Goal: Task Accomplishment & Management: Use online tool/utility

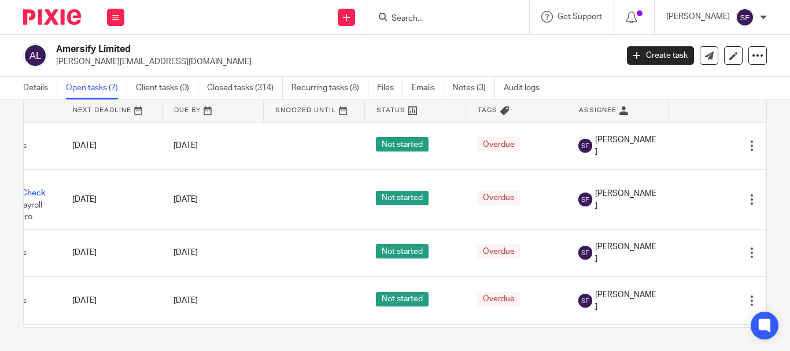
scroll to position [0, 66]
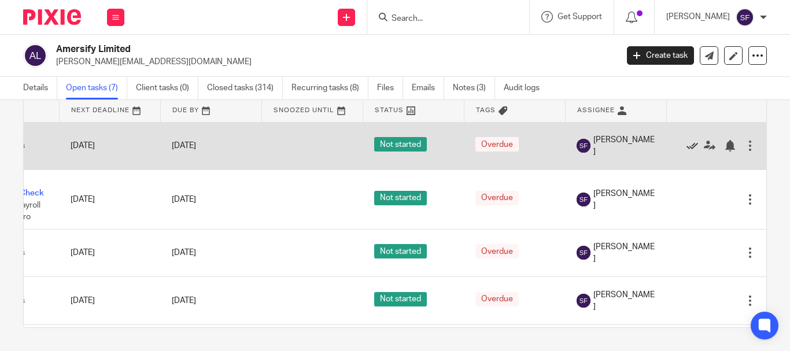
click at [694, 148] on icon at bounding box center [693, 146] width 12 height 12
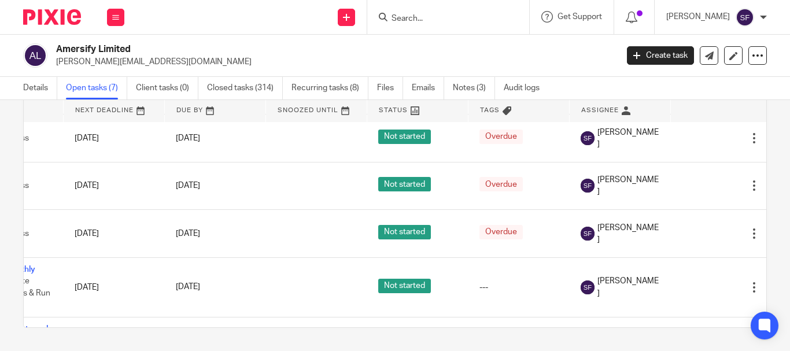
scroll to position [67, 82]
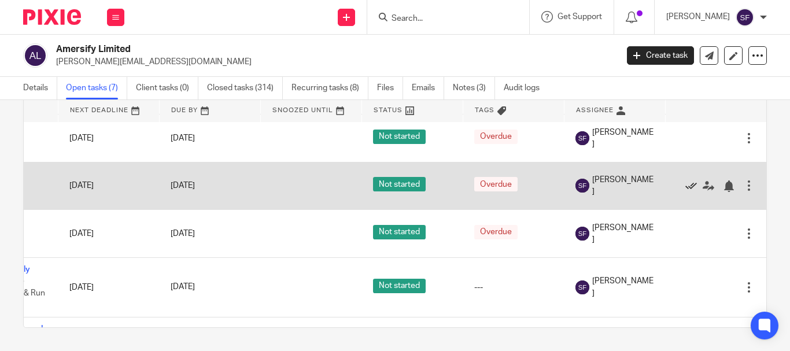
click at [686, 188] on icon at bounding box center [692, 187] width 12 height 12
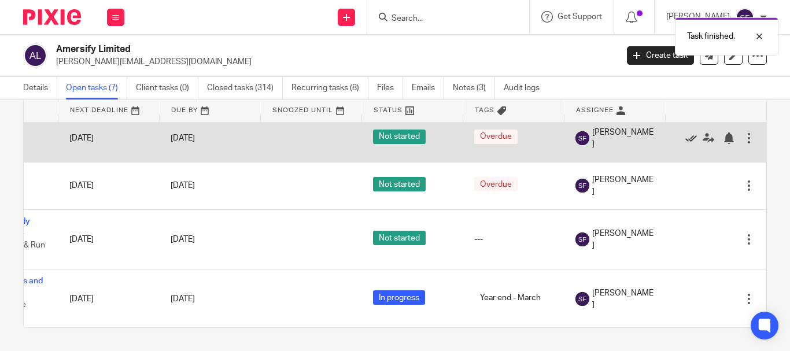
click at [686, 135] on icon at bounding box center [692, 138] width 12 height 12
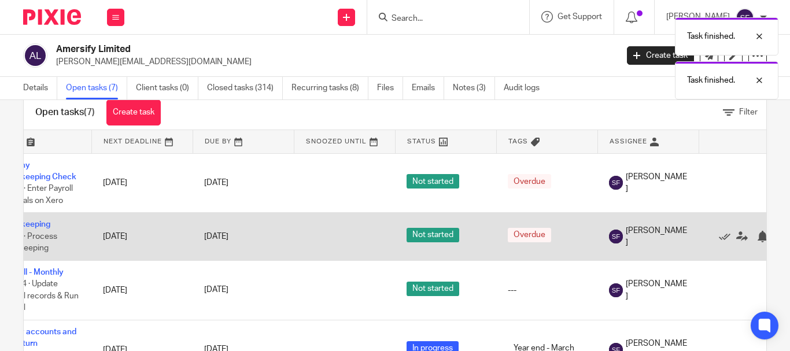
scroll to position [0, 0]
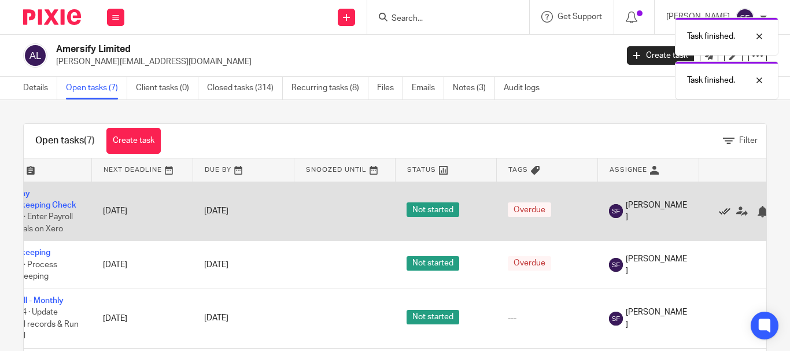
click at [724, 213] on icon at bounding box center [725, 212] width 12 height 12
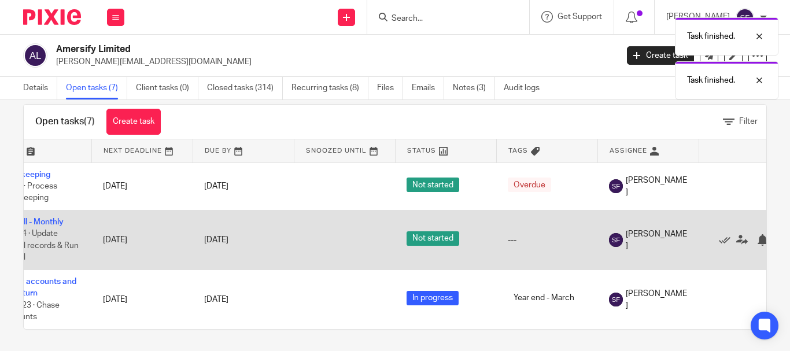
scroll to position [30, 0]
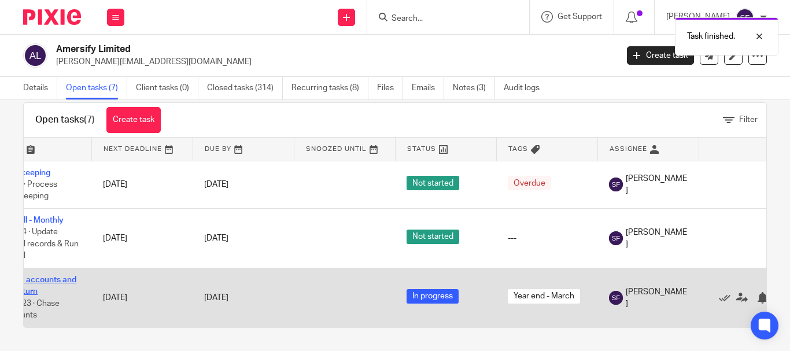
click at [68, 276] on link "Yearly accounts and tax return" at bounding box center [39, 286] width 75 height 20
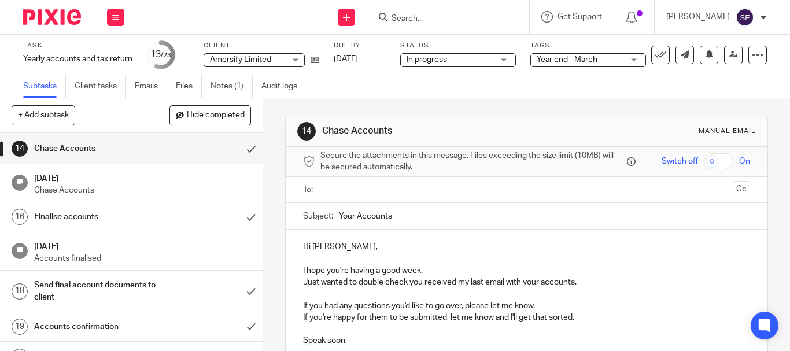
scroll to position [463, 0]
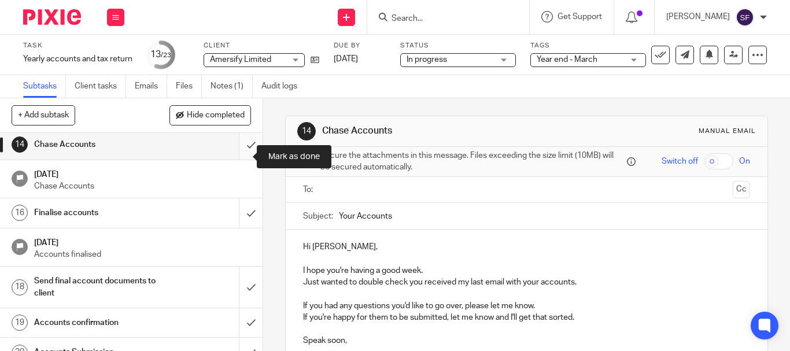
click at [241, 159] on input "submit" at bounding box center [131, 144] width 263 height 29
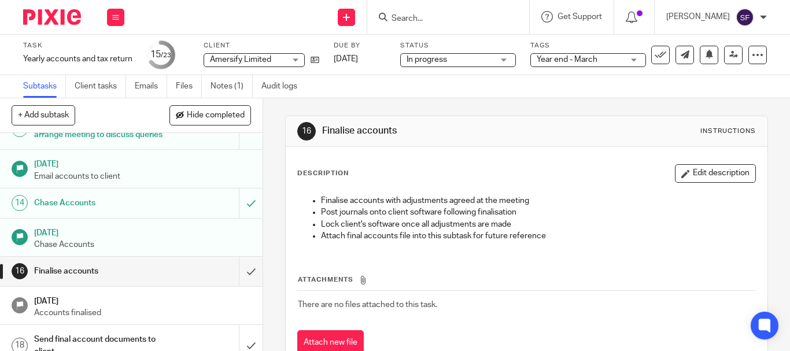
scroll to position [405, 0]
click at [234, 283] on input "submit" at bounding box center [131, 270] width 263 height 29
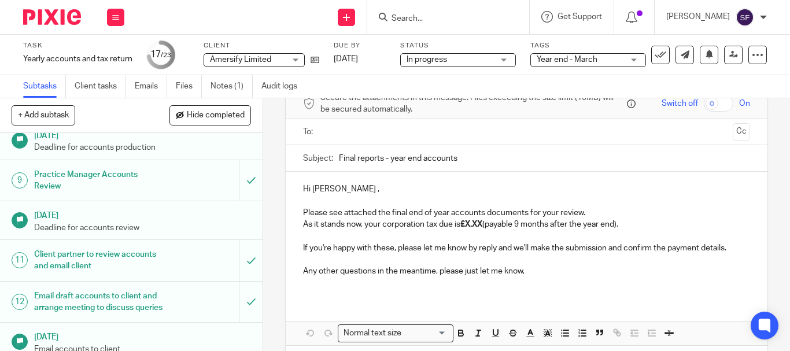
scroll to position [289, 0]
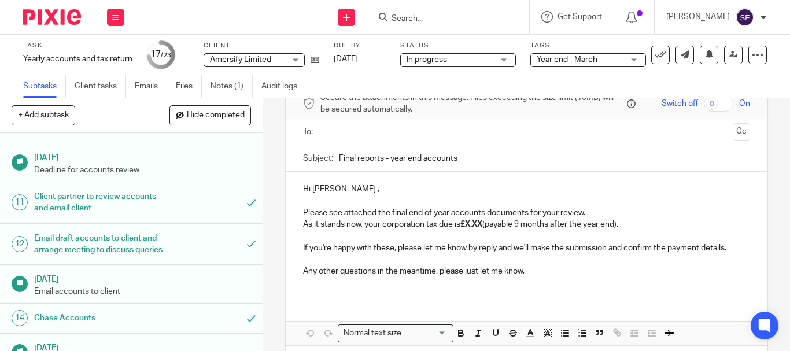
click at [111, 253] on h1 "Email draft accounts to client and arrange meeting to discuss queries" at bounding box center [98, 245] width 129 height 30
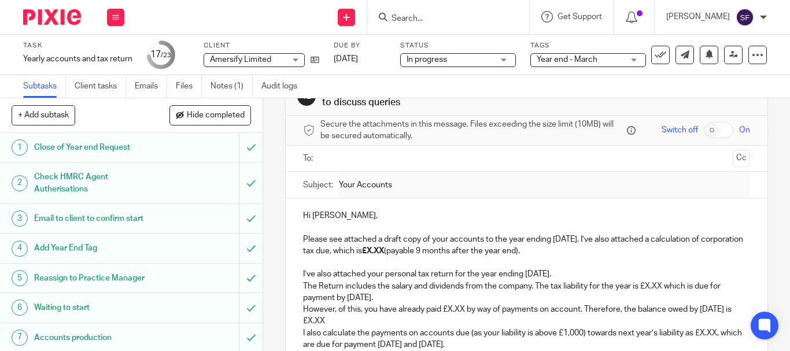
scroll to position [58, 0]
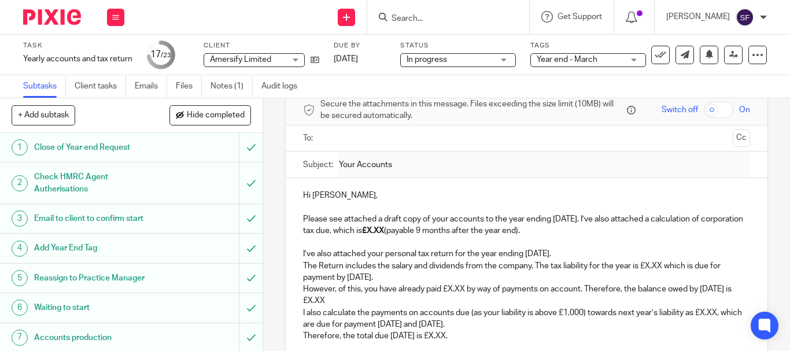
drag, startPoint x: 299, startPoint y: 253, endPoint x: 386, endPoint y: 274, distance: 90.4
click at [378, 282] on p "The Return includes the salary and dividends from the company. The tax liabilit…" at bounding box center [526, 272] width 447 height 24
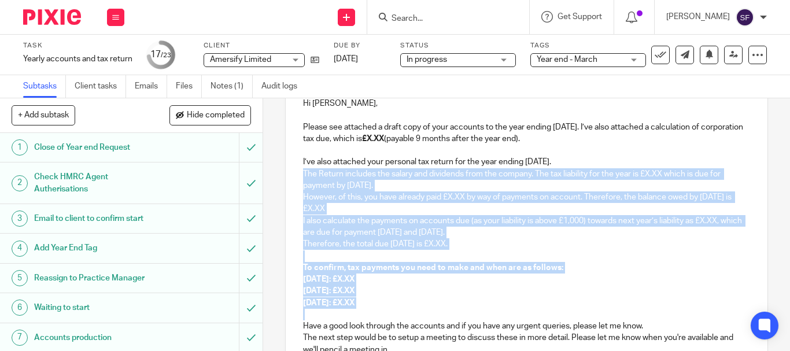
scroll to position [157, 0]
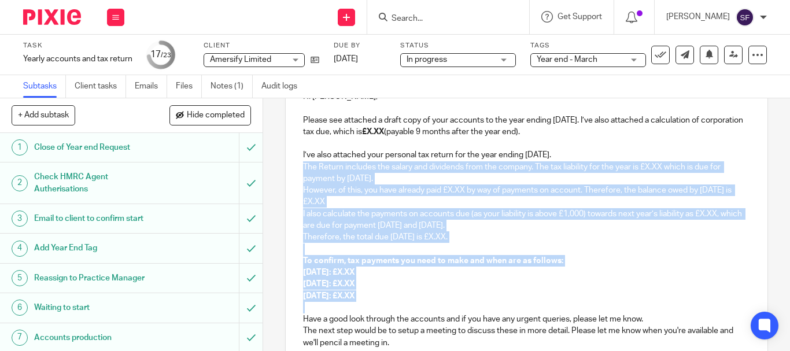
drag, startPoint x: 310, startPoint y: 268, endPoint x: 525, endPoint y: 301, distance: 217.6
click at [525, 301] on div "Hi Richard, Please see attached a draft copy of your accounts to the year endin…" at bounding box center [527, 271] width 482 height 384
copy div "The Return includes the salary and dividends from the company. The tax liabilit…"
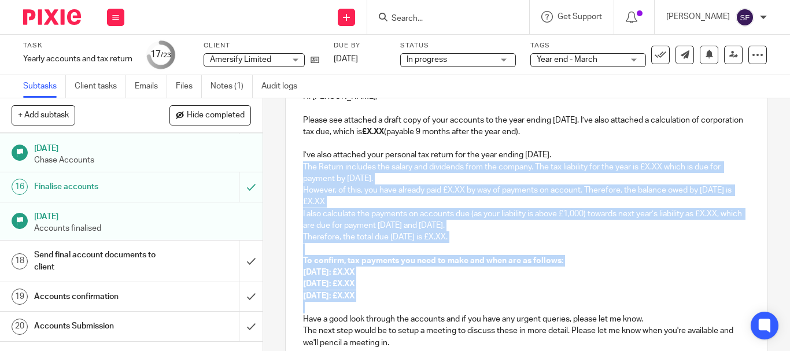
scroll to position [579, 0]
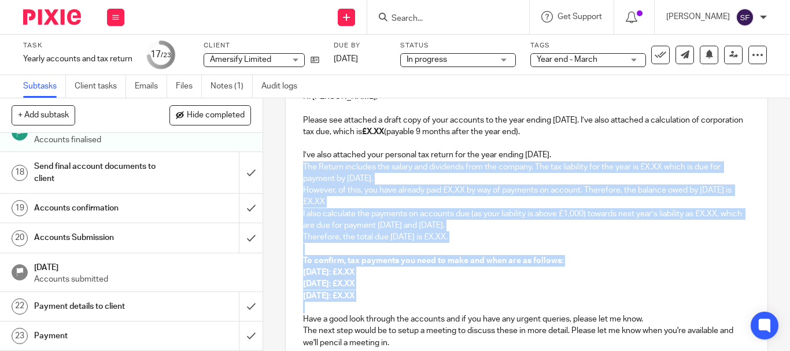
click at [152, 181] on h1 "Send final account documents to client" at bounding box center [98, 173] width 129 height 30
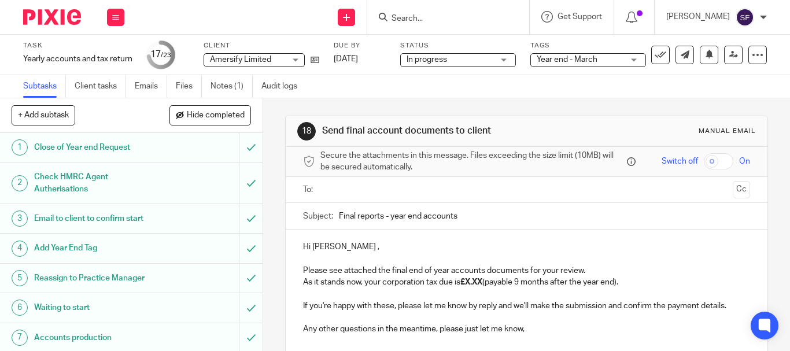
scroll to position [58, 0]
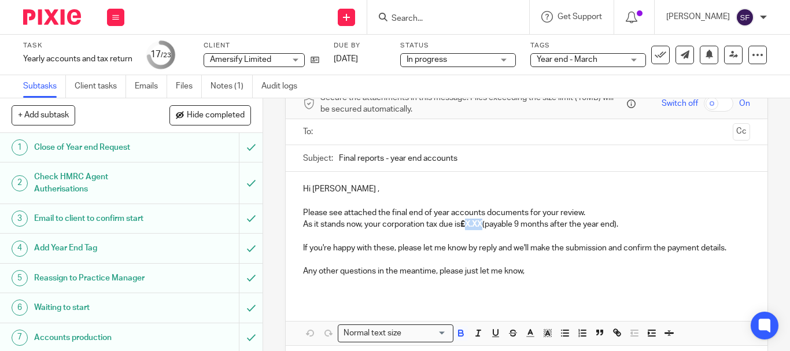
drag, startPoint x: 467, startPoint y: 226, endPoint x: 484, endPoint y: 226, distance: 16.8
click at [483, 226] on strong "£X.XX" at bounding box center [472, 224] width 22 height 8
drag, startPoint x: 467, startPoint y: 224, endPoint x: 501, endPoint y: 227, distance: 34.3
click at [501, 227] on p "As it stands now, your corporation tax due is £ 15,361.54 (payable 9 months aft…" at bounding box center [526, 225] width 447 height 12
click at [458, 336] on icon "button" at bounding box center [461, 333] width 10 height 10
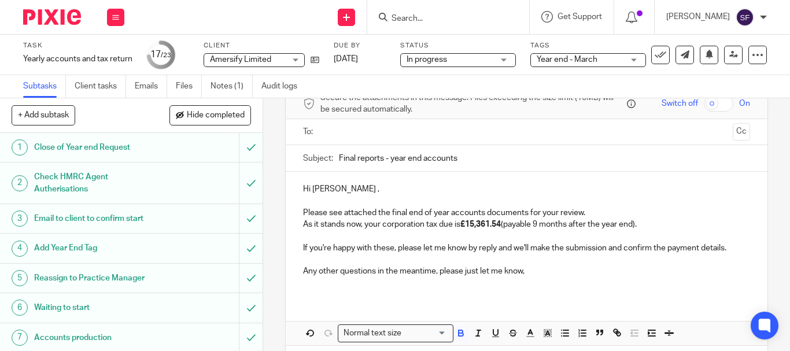
click at [533, 223] on p "As it stands now, your corporation tax due is £15,361.54 (payable 9 months afte…" at bounding box center [526, 225] width 447 height 12
drag, startPoint x: 537, startPoint y: 225, endPoint x: 638, endPoint y: 226, distance: 100.1
click at [638, 226] on p "As it stands now, your corporation tax due is £15,361.54 (payable 9 months afte…" at bounding box center [526, 225] width 447 height 12
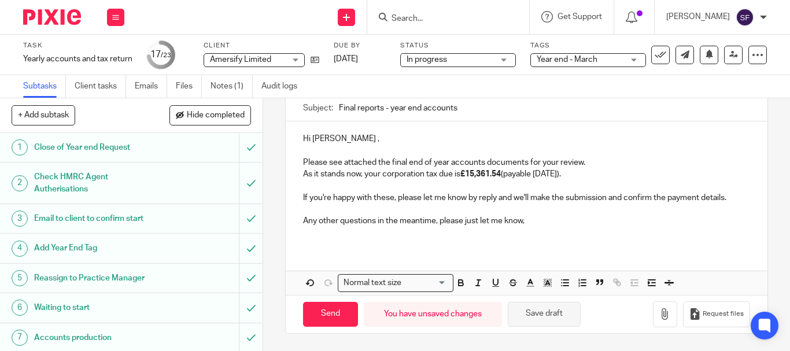
click at [547, 319] on button "Save draft" at bounding box center [544, 314] width 73 height 25
click at [610, 170] on p "As it stands now, your corporation tax due is £15,361.54 (payable 01/01/2026)." at bounding box center [526, 174] width 447 height 12
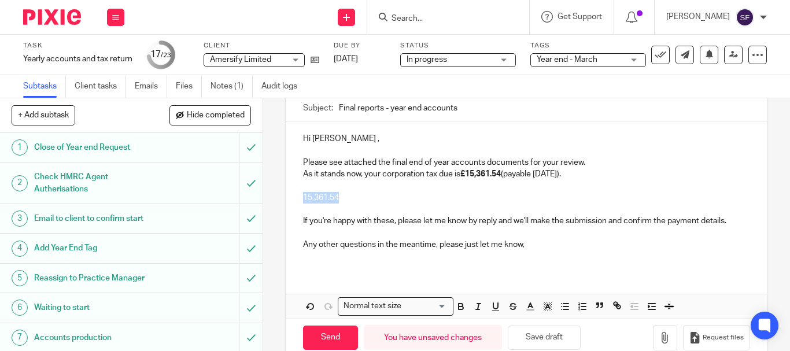
drag, startPoint x: 347, startPoint y: 192, endPoint x: 281, endPoint y: 193, distance: 66.0
click at [281, 193] on div "18 Send final account documents to client Manual email Secure the attachments i…" at bounding box center [526, 224] width 527 height 253
click at [308, 195] on p at bounding box center [526, 198] width 447 height 12
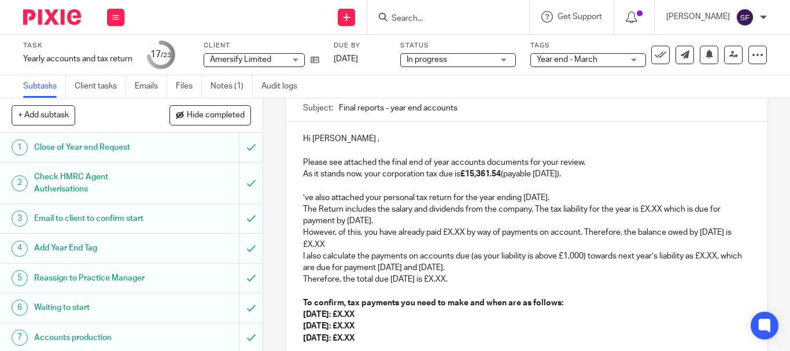
click at [303, 200] on p "’ve also attached your personal tax return for the year ending 5th April 2025." at bounding box center [526, 198] width 447 height 12
click at [454, 198] on p "I’ve also attached your personal tax return for the year ending 5th April 2025." at bounding box center [526, 198] width 447 height 12
click at [588, 197] on p "I’ve also attached your personal tax returns for the year ending 5th April 2025." at bounding box center [526, 198] width 447 height 12
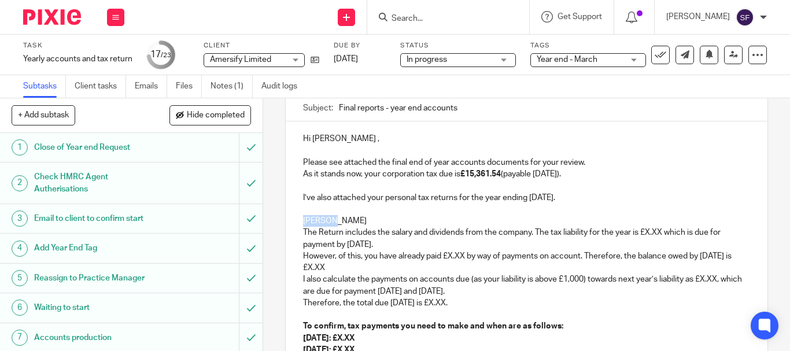
drag, startPoint x: 315, startPoint y: 219, endPoint x: 301, endPoint y: 217, distance: 13.4
click at [303, 217] on p "Richard" at bounding box center [526, 221] width 447 height 12
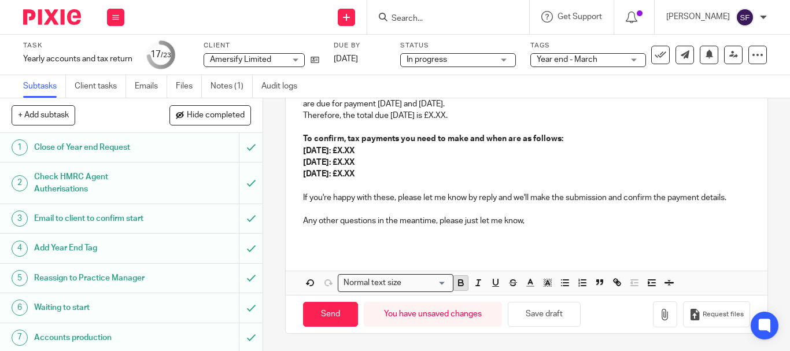
click at [459, 283] on icon "button" at bounding box center [461, 284] width 5 height 3
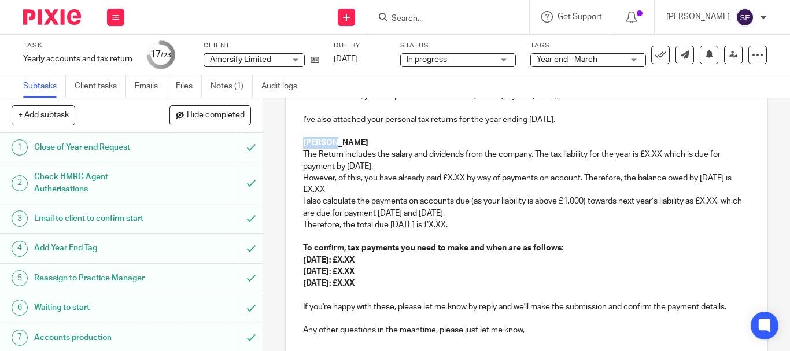
scroll to position [166, 0]
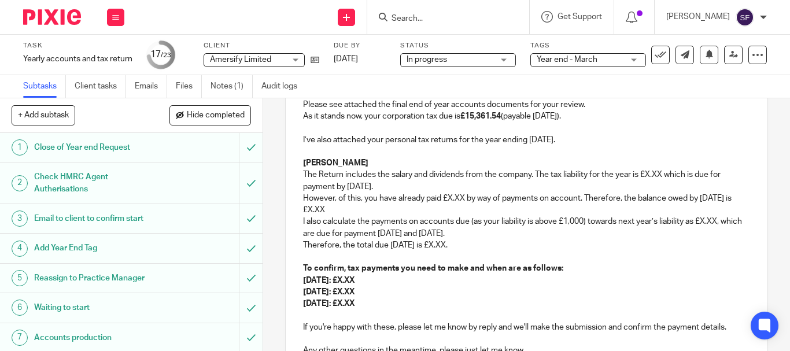
click at [349, 156] on p at bounding box center [526, 152] width 447 height 12
drag, startPoint x: 644, startPoint y: 171, endPoint x: 664, endPoint y: 180, distance: 21.5
click at [664, 180] on p "The Return includes the salary and dividends from the company. The tax liabilit…" at bounding box center [526, 181] width 447 height 24
drag, startPoint x: 447, startPoint y: 197, endPoint x: 464, endPoint y: 202, distance: 17.4
click at [464, 202] on p "However, of this, you have already paid £X.XX by way of payments on account. Th…" at bounding box center [526, 205] width 447 height 24
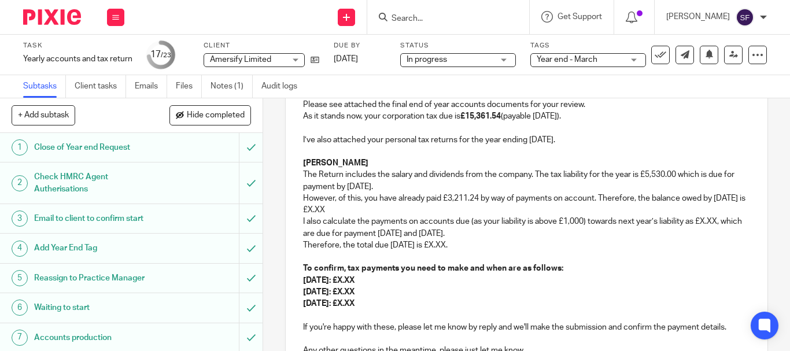
drag, startPoint x: 366, startPoint y: 210, endPoint x: 381, endPoint y: 213, distance: 14.8
click at [381, 213] on p "However, of this, you have already paid £3,211.24 by way of payments on account…" at bounding box center [526, 205] width 447 height 24
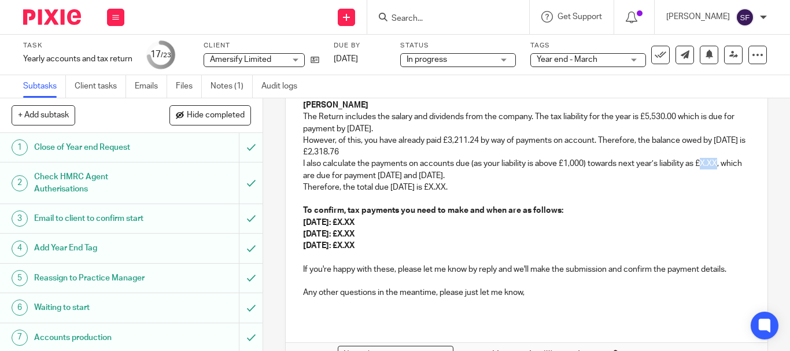
drag, startPoint x: 703, startPoint y: 164, endPoint x: 718, endPoint y: 165, distance: 15.1
click at [718, 165] on p "I also calculate the payments on accounts due (as your liability is above £1,00…" at bounding box center [526, 170] width 447 height 24
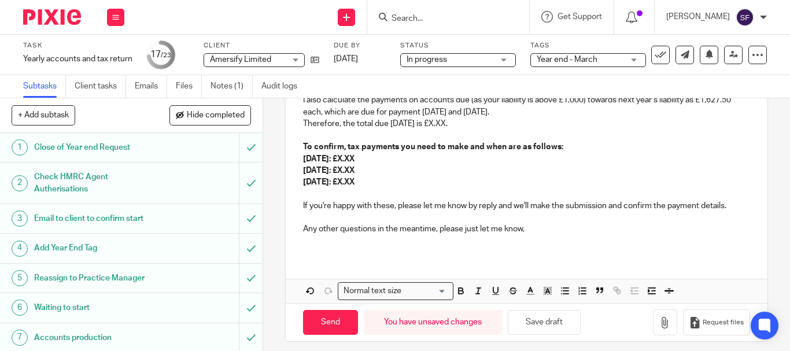
scroll to position [296, 0]
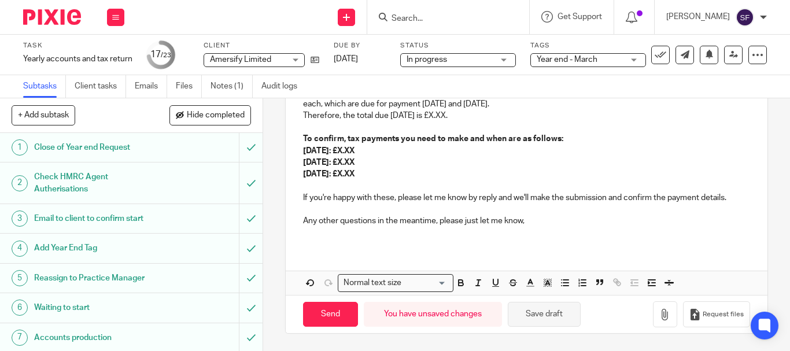
click at [539, 317] on button "Save draft" at bounding box center [544, 314] width 73 height 25
drag, startPoint x: 472, startPoint y: 115, endPoint x: 487, endPoint y: 119, distance: 16.3
click at [487, 119] on p "Therefore, the total due 31st January 2026 is £X.XX." at bounding box center [526, 116] width 447 height 12
drag, startPoint x: 377, startPoint y: 149, endPoint x: 290, endPoint y: 150, distance: 86.8
click at [290, 150] on div "Hi Richard , Please see attached the final end of year accounts documents for y…" at bounding box center [527, 91] width 482 height 314
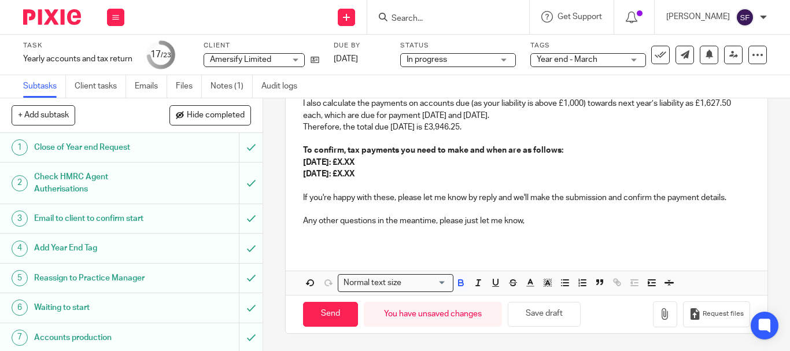
scroll to position [284, 0]
drag, startPoint x: 372, startPoint y: 164, endPoint x: 391, endPoint y: 163, distance: 18.5
click at [355, 163] on strong "31 January 2026: £X.XX" at bounding box center [328, 163] width 51 height 8
drag, startPoint x: 405, startPoint y: 161, endPoint x: 371, endPoint y: 161, distance: 34.1
click at [371, 161] on p "31 January 2026: £ 3,946.25" at bounding box center [526, 163] width 447 height 12
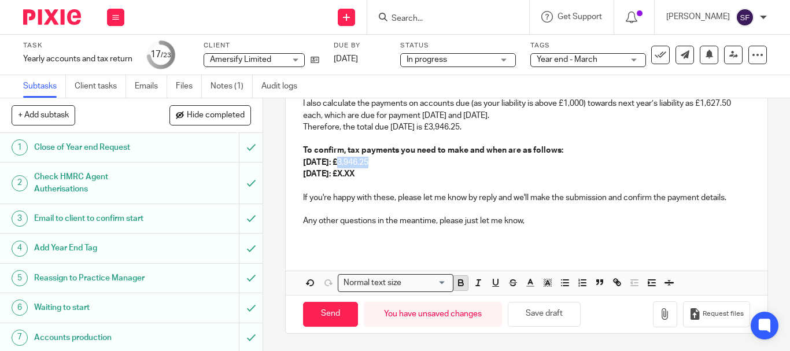
click at [456, 280] on icon "button" at bounding box center [461, 283] width 10 height 10
click at [530, 310] on button "Save draft" at bounding box center [544, 314] width 73 height 25
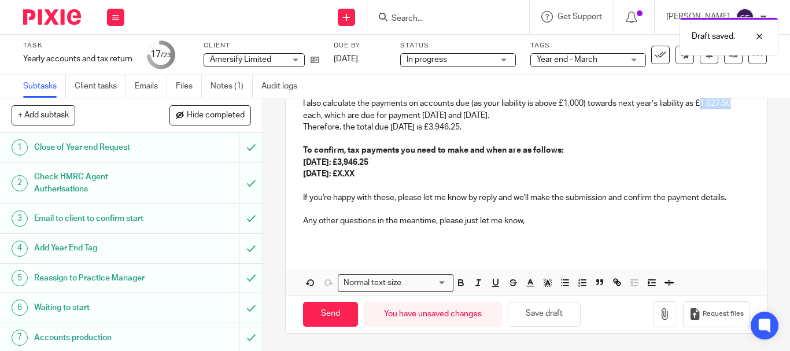
drag, startPoint x: 307, startPoint y: 114, endPoint x: 336, endPoint y: 117, distance: 29.7
click at [336, 117] on p "I also calculate the payments on accounts due (as your liability is above £1,00…" at bounding box center [526, 110] width 447 height 24
copy p "1,627.50"
drag, startPoint x: 358, startPoint y: 173, endPoint x: 375, endPoint y: 177, distance: 17.3
click at [355, 177] on strong "31 July 2026: £X.XX" at bounding box center [328, 174] width 51 height 8
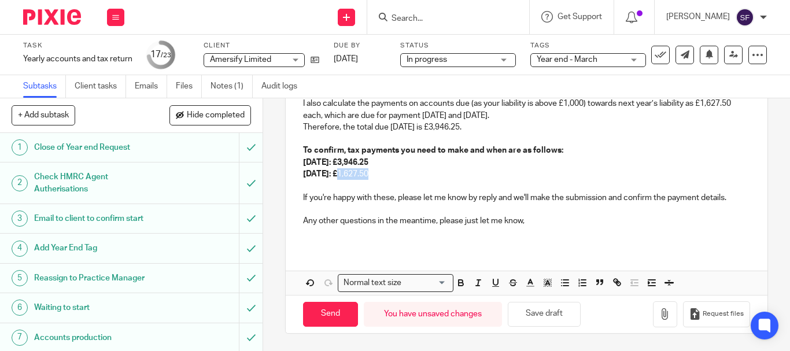
drag, startPoint x: 388, startPoint y: 176, endPoint x: 358, endPoint y: 174, distance: 30.8
click at [358, 174] on p "31 July 2026: £ 1,627.50" at bounding box center [526, 174] width 447 height 12
click at [459, 285] on icon "button" at bounding box center [461, 284] width 5 height 3
click at [498, 183] on p at bounding box center [526, 186] width 447 height 12
click at [543, 314] on button "Save draft" at bounding box center [544, 314] width 73 height 25
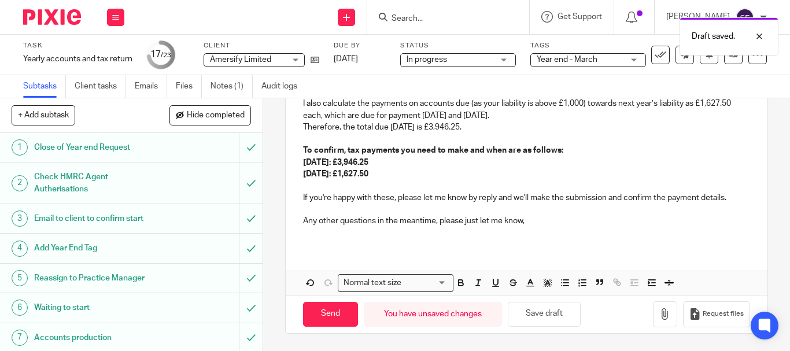
click at [428, 174] on p "31 July 2026: £1,627.50" at bounding box center [526, 174] width 447 height 12
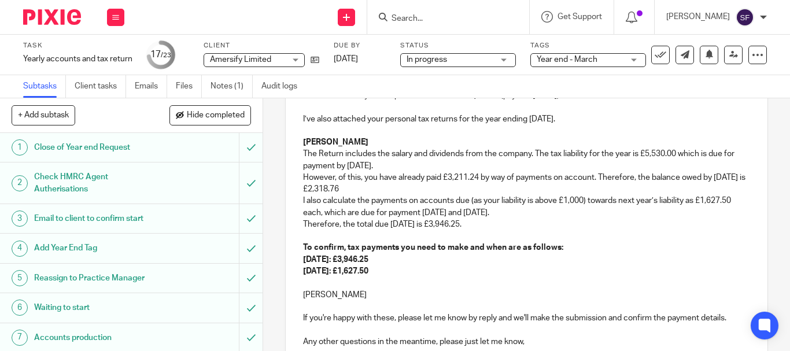
scroll to position [253, 0]
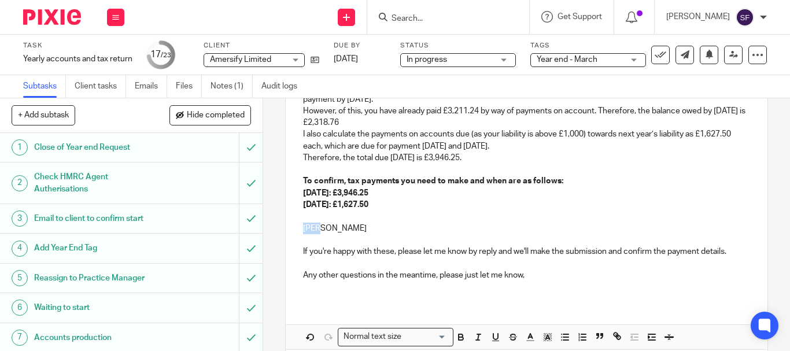
drag, startPoint x: 319, startPoint y: 229, endPoint x: 300, endPoint y: 227, distance: 19.1
click at [303, 227] on p "Emma" at bounding box center [526, 229] width 447 height 12
drag, startPoint x: 460, startPoint y: 336, endPoint x: 492, endPoint y: 338, distance: 31.9
click at [459, 337] on icon "button" at bounding box center [461, 337] width 10 height 10
click at [492, 338] on icon "button" at bounding box center [496, 337] width 10 height 10
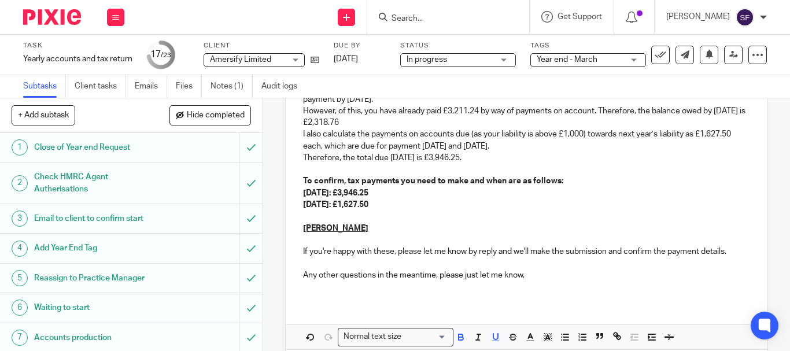
scroll to position [196, 0]
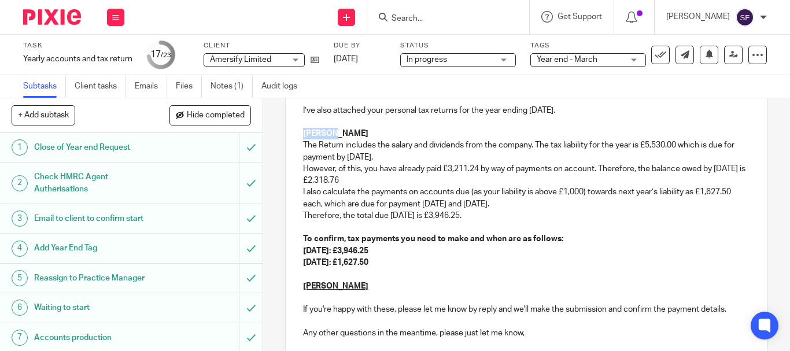
drag, startPoint x: 299, startPoint y: 130, endPoint x: 336, endPoint y: 137, distance: 38.2
click at [336, 137] on div "Hi Richard , Please see attached the final end of year accounts documents for y…" at bounding box center [527, 196] width 482 height 325
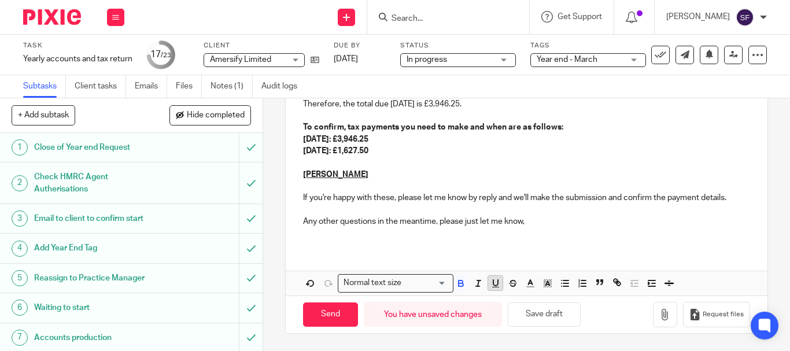
click at [491, 282] on icon "button" at bounding box center [496, 283] width 10 height 10
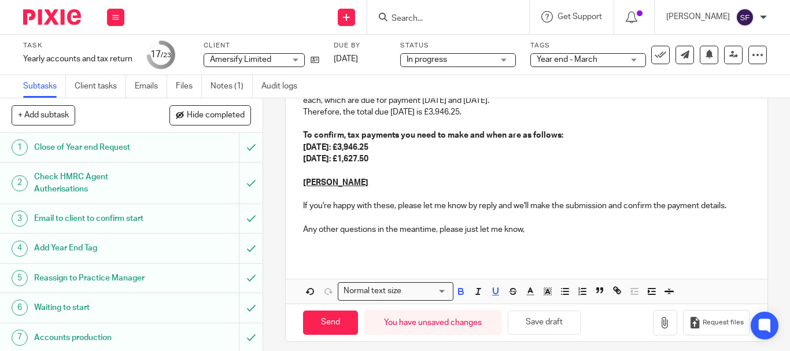
scroll to position [307, 0]
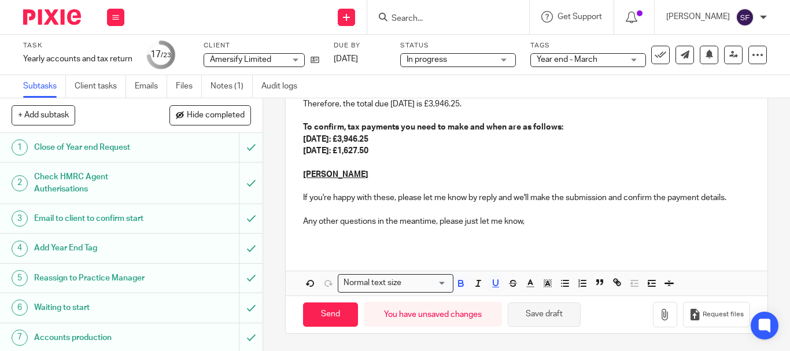
click at [525, 316] on button "Save draft" at bounding box center [544, 315] width 73 height 25
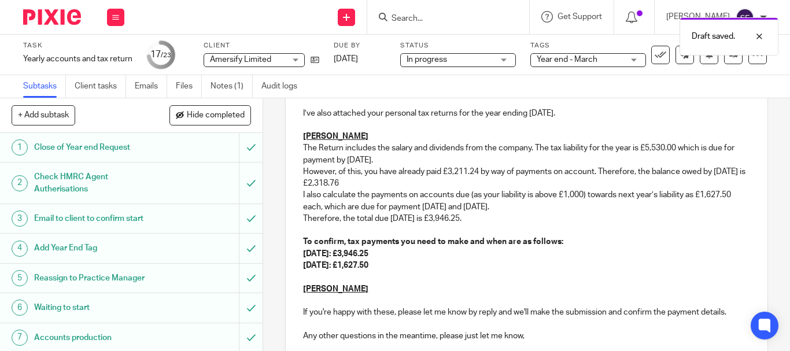
scroll to position [191, 0]
drag, startPoint x: 302, startPoint y: 148, endPoint x: 514, endPoint y: 220, distance: 224.3
click at [514, 220] on div "Hi Richard , Please see attached the final end of year accounts documents for y…" at bounding box center [527, 200] width 482 height 325
copy div "The Return includes the salary and dividends from the company. The tax liabilit…"
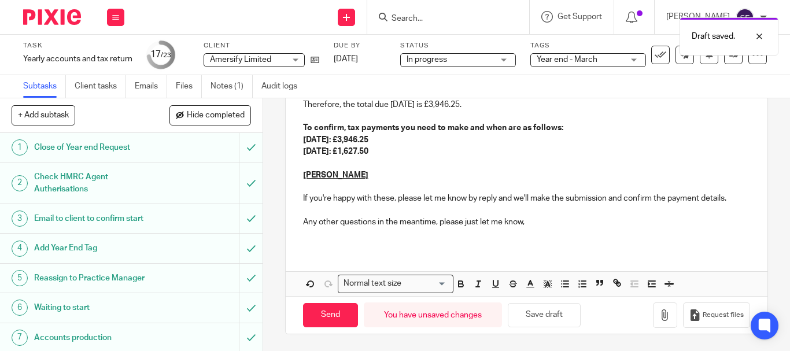
scroll to position [307, 0]
click at [347, 177] on p "Emma" at bounding box center [526, 175] width 447 height 12
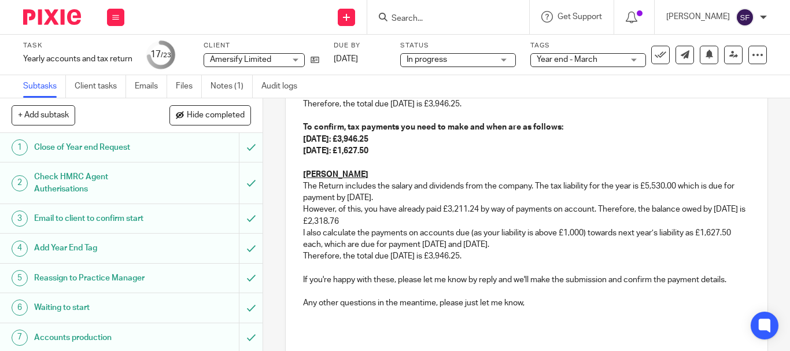
click at [391, 188] on p "The Return includes the salary and dividends from the company. The tax liabilit…" at bounding box center [526, 193] width 447 height 24
drag, startPoint x: 374, startPoint y: 186, endPoint x: 408, endPoint y: 187, distance: 34.2
click at [408, 187] on p "The Return includes the salary and dividends from the company. The tax liabilit…" at bounding box center [526, 193] width 447 height 24
drag, startPoint x: 314, startPoint y: 198, endPoint x: 344, endPoint y: 196, distance: 29.6
click at [344, 196] on p "The Return includes employment, profit from partnership and dividends from the …" at bounding box center [526, 193] width 447 height 24
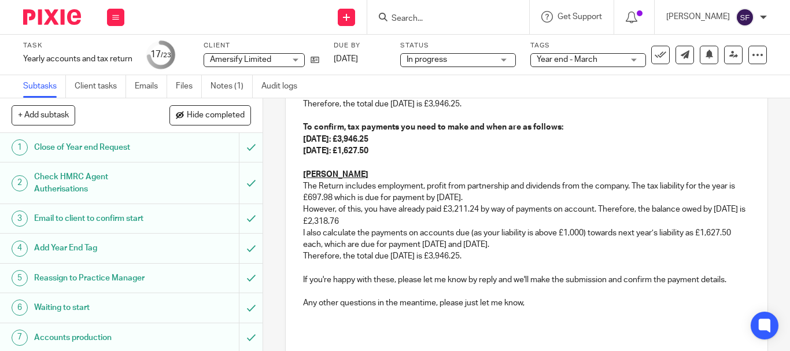
drag, startPoint x: 302, startPoint y: 207, endPoint x: 537, endPoint y: 257, distance: 240.3
click at [537, 257] on div "Hi Richard , Please see attached the final end of year accounts documents for y…" at bounding box center [527, 125] width 482 height 407
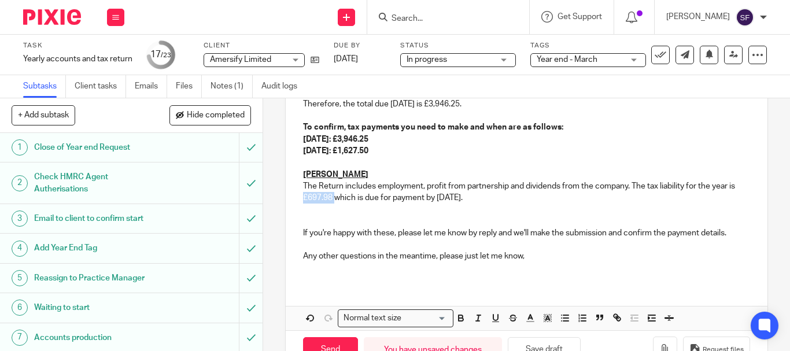
drag, startPoint x: 308, startPoint y: 198, endPoint x: 340, endPoint y: 201, distance: 31.3
click at [340, 201] on p "The Return includes employment, profit from partnership and dividends from the …" at bounding box center [526, 193] width 447 height 24
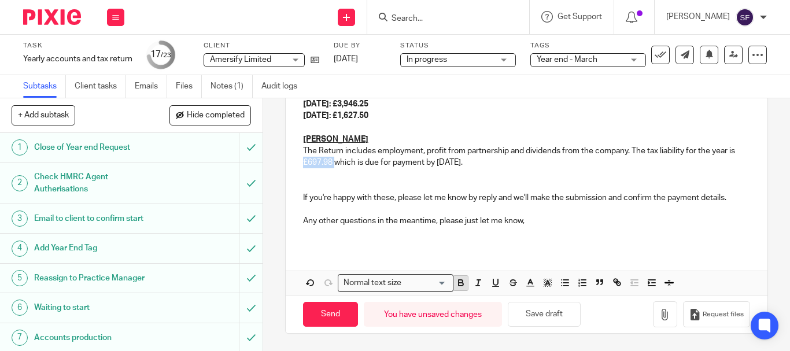
click at [459, 283] on icon "button" at bounding box center [461, 284] width 5 height 3
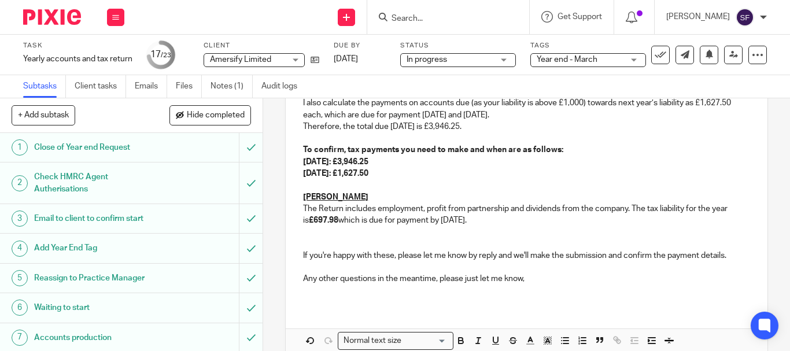
click at [441, 226] on p "The Return includes employment, profit from partnership and dividends from the …" at bounding box center [526, 215] width 447 height 24
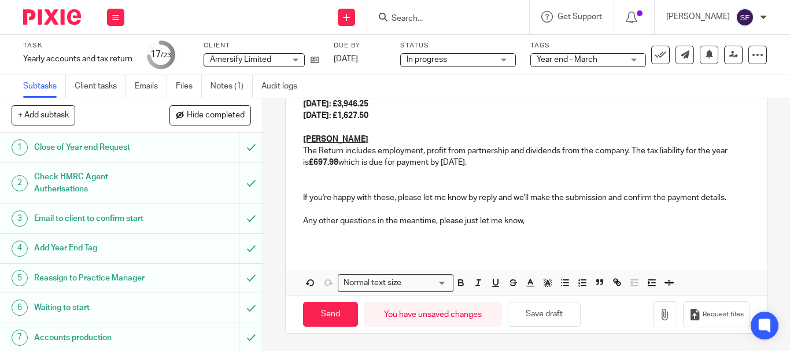
drag, startPoint x: 444, startPoint y: 163, endPoint x: 510, endPoint y: 167, distance: 65.5
click at [510, 167] on p "The Return includes employment, profit from partnership and dividends from the …" at bounding box center [526, 157] width 447 height 24
click at [459, 283] on icon "button" at bounding box center [461, 284] width 5 height 3
click at [539, 169] on p at bounding box center [526, 174] width 447 height 12
click at [541, 318] on button "Save draft" at bounding box center [544, 314] width 73 height 25
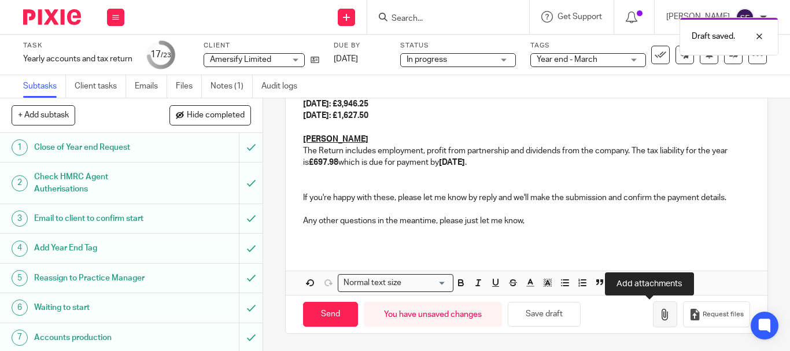
click at [660, 315] on icon "button" at bounding box center [666, 315] width 12 height 12
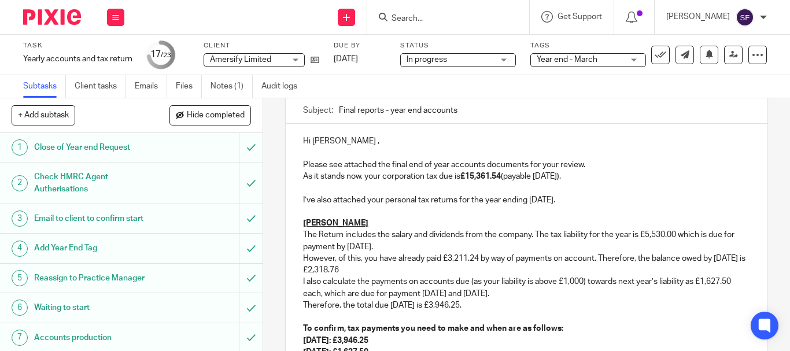
scroll to position [0, 0]
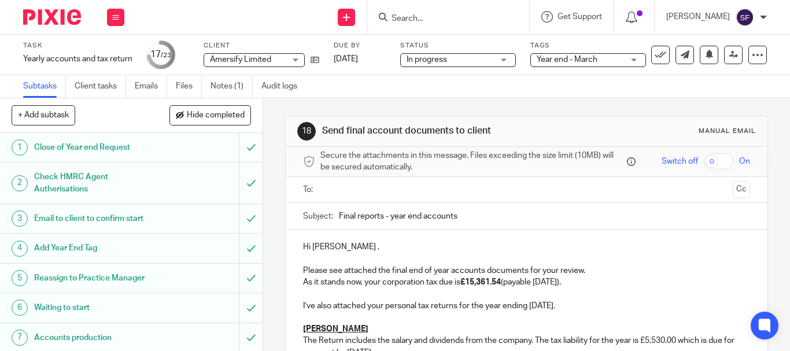
click at [330, 183] on input "text" at bounding box center [526, 189] width 403 height 13
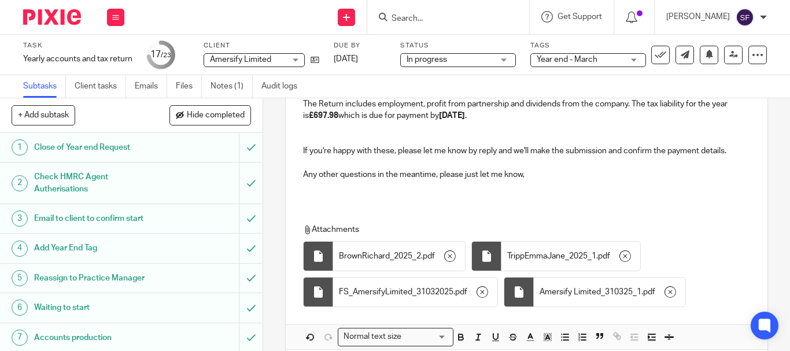
scroll to position [446, 0]
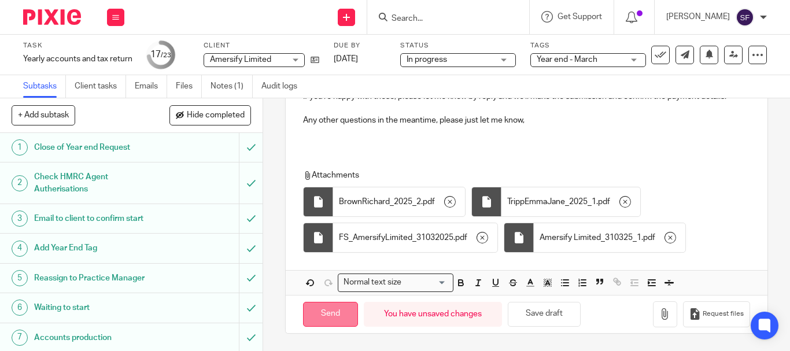
click at [331, 314] on input "Send" at bounding box center [330, 314] width 55 height 25
type input "Sent"
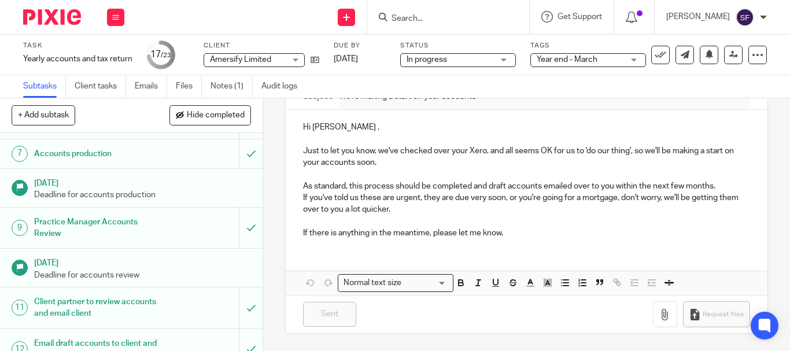
scroll to position [289, 0]
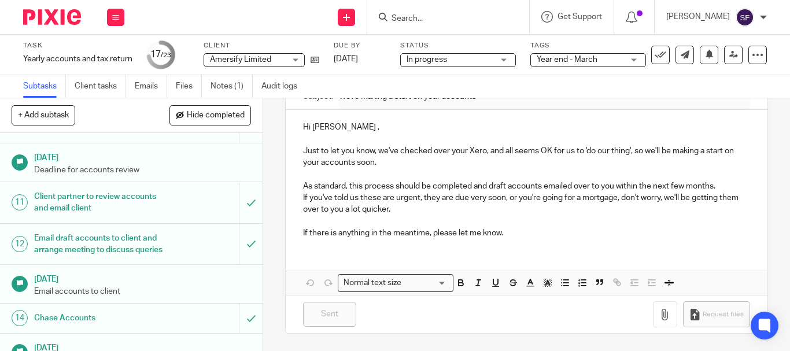
click at [137, 252] on h1 "Email draft accounts to client and arrange meeting to discuss queries" at bounding box center [98, 245] width 129 height 30
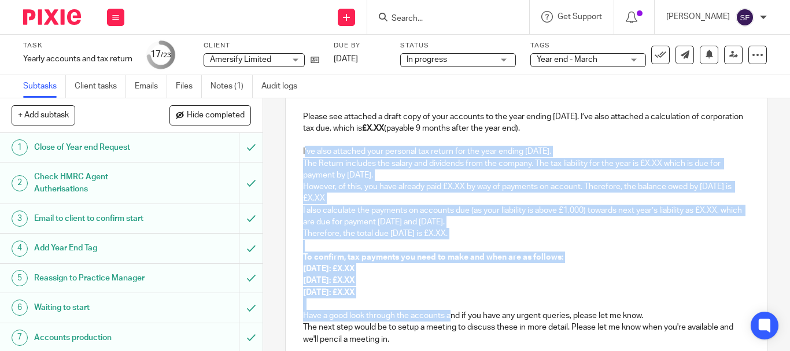
scroll to position [174, 0]
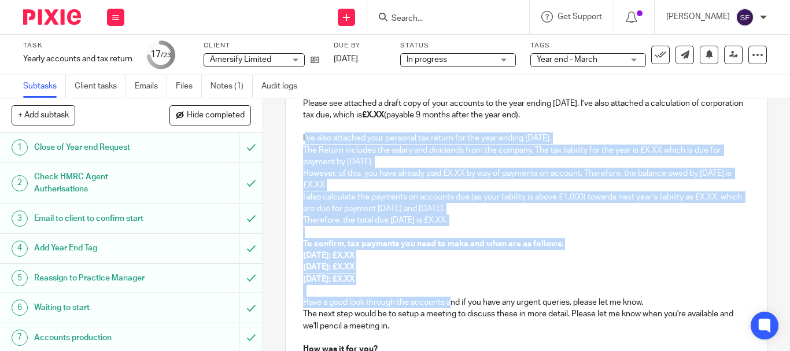
drag, startPoint x: 301, startPoint y: 197, endPoint x: 438, endPoint y: 281, distance: 159.9
click at [438, 281] on div "Hi Richard, Please see attached a draft copy of your accounts to the year endin…" at bounding box center [527, 254] width 482 height 384
copy div "’ve also attached your personal tax return for the year ending 5th April 2025. …"
